Goal: Transaction & Acquisition: Purchase product/service

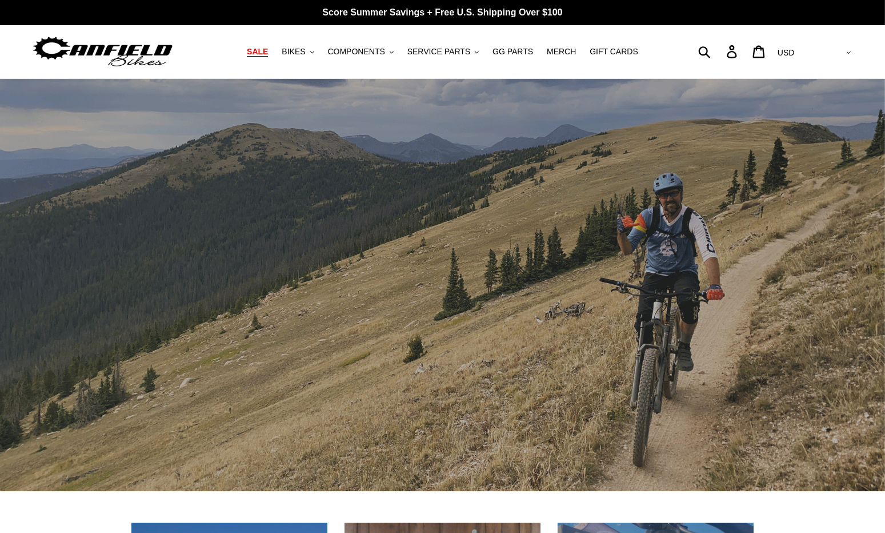
click at [263, 51] on link "SALE" at bounding box center [257, 51] width 33 height 15
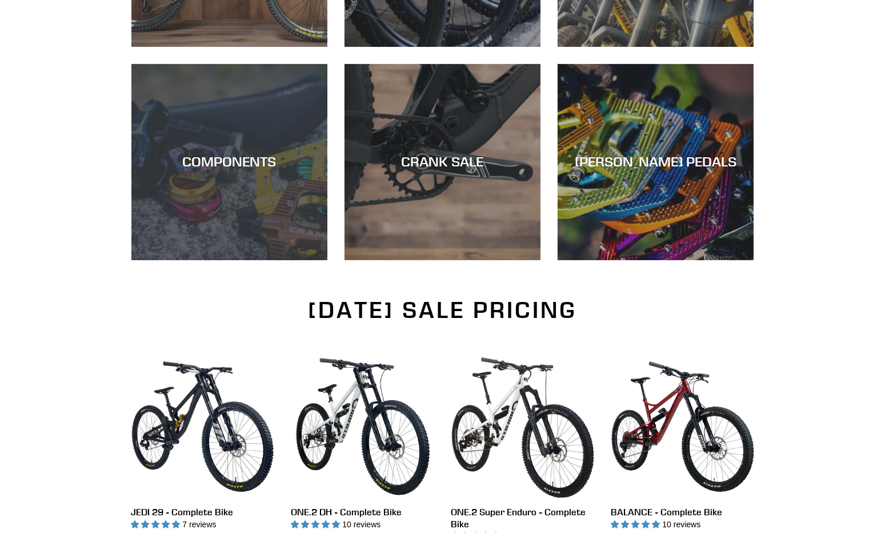
click at [172, 158] on div "COMPONENTS" at bounding box center [229, 162] width 196 height 17
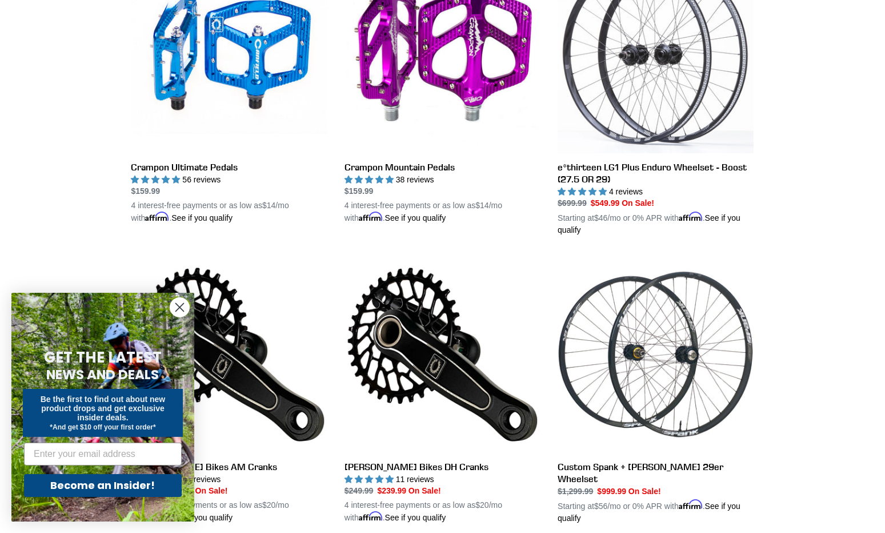
scroll to position [378, 0]
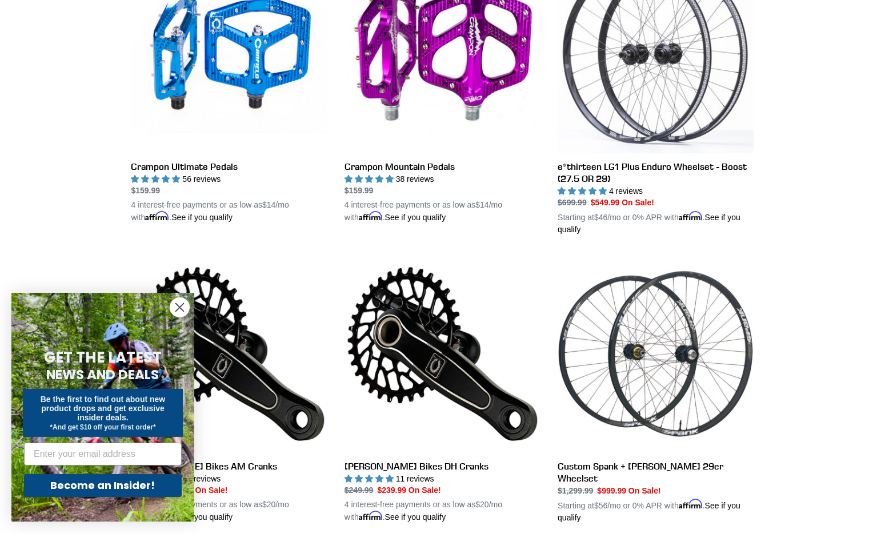
click at [179, 307] on icon "Close dialog" at bounding box center [180, 307] width 8 height 8
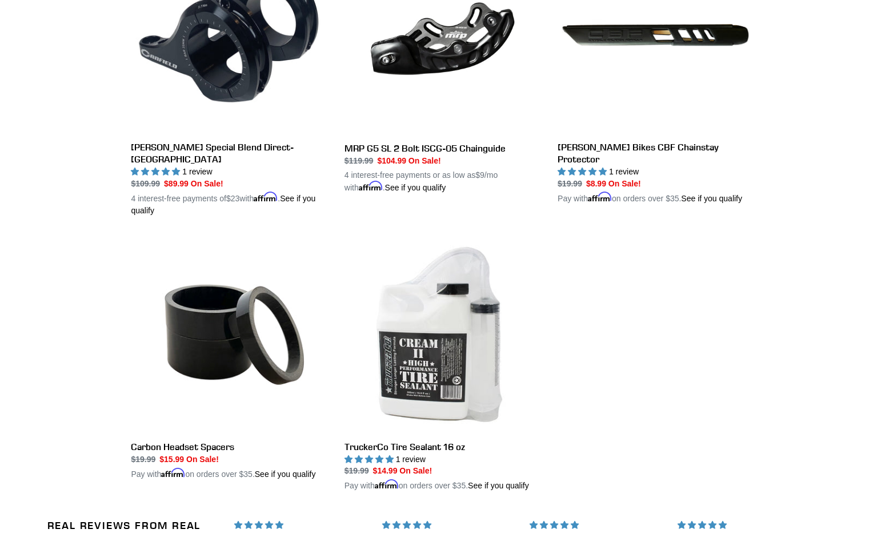
scroll to position [1882, 0]
